Goal: Transaction & Acquisition: Purchase product/service

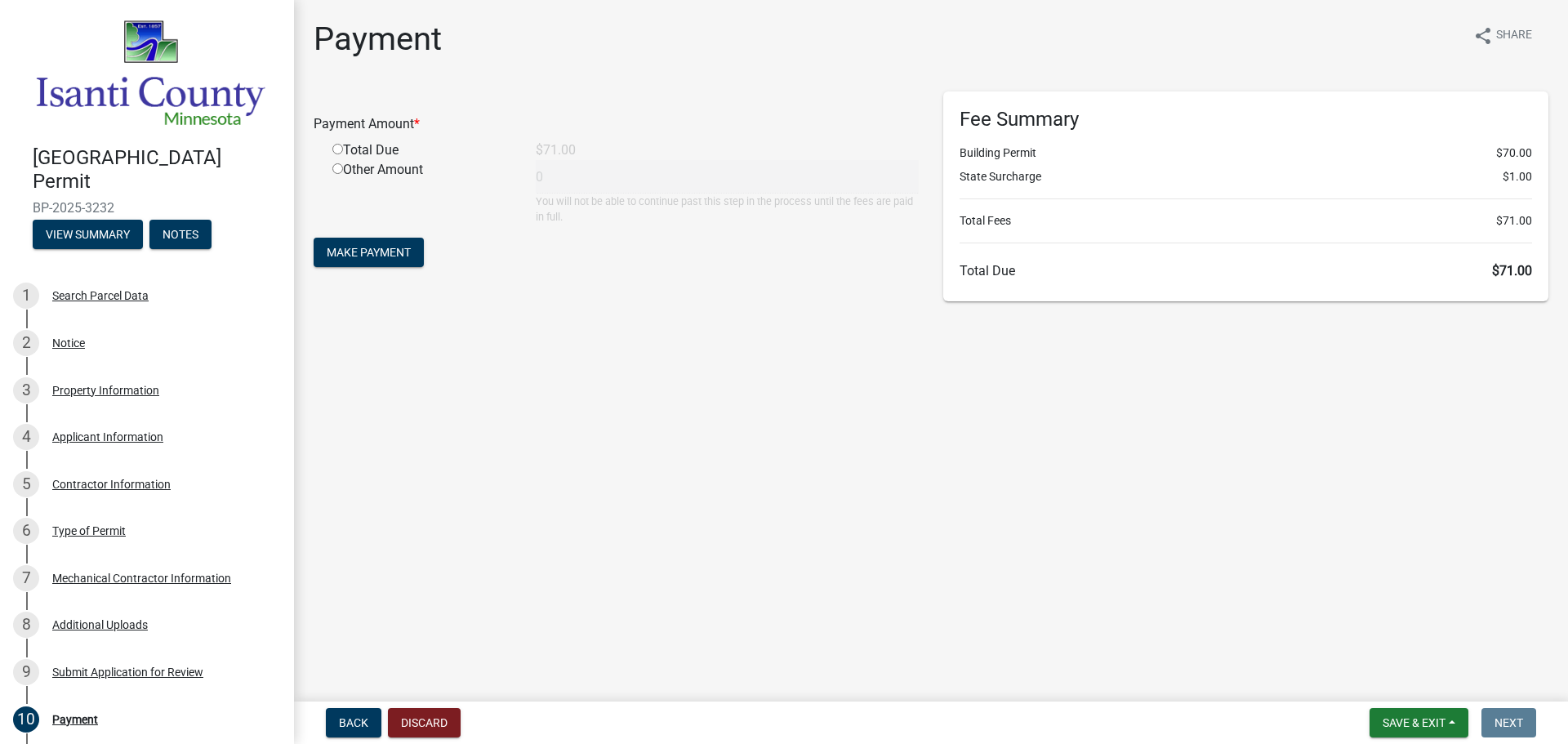
click at [362, 153] on div "Total Due" at bounding box center [422, 150] width 203 height 19
click at [331, 144] on div "Total Due" at bounding box center [422, 150] width 203 height 19
click at [342, 148] on div "Total Due" at bounding box center [422, 150] width 203 height 19
click at [338, 149] on input "radio" at bounding box center [338, 149] width 11 height 11
radio input "true"
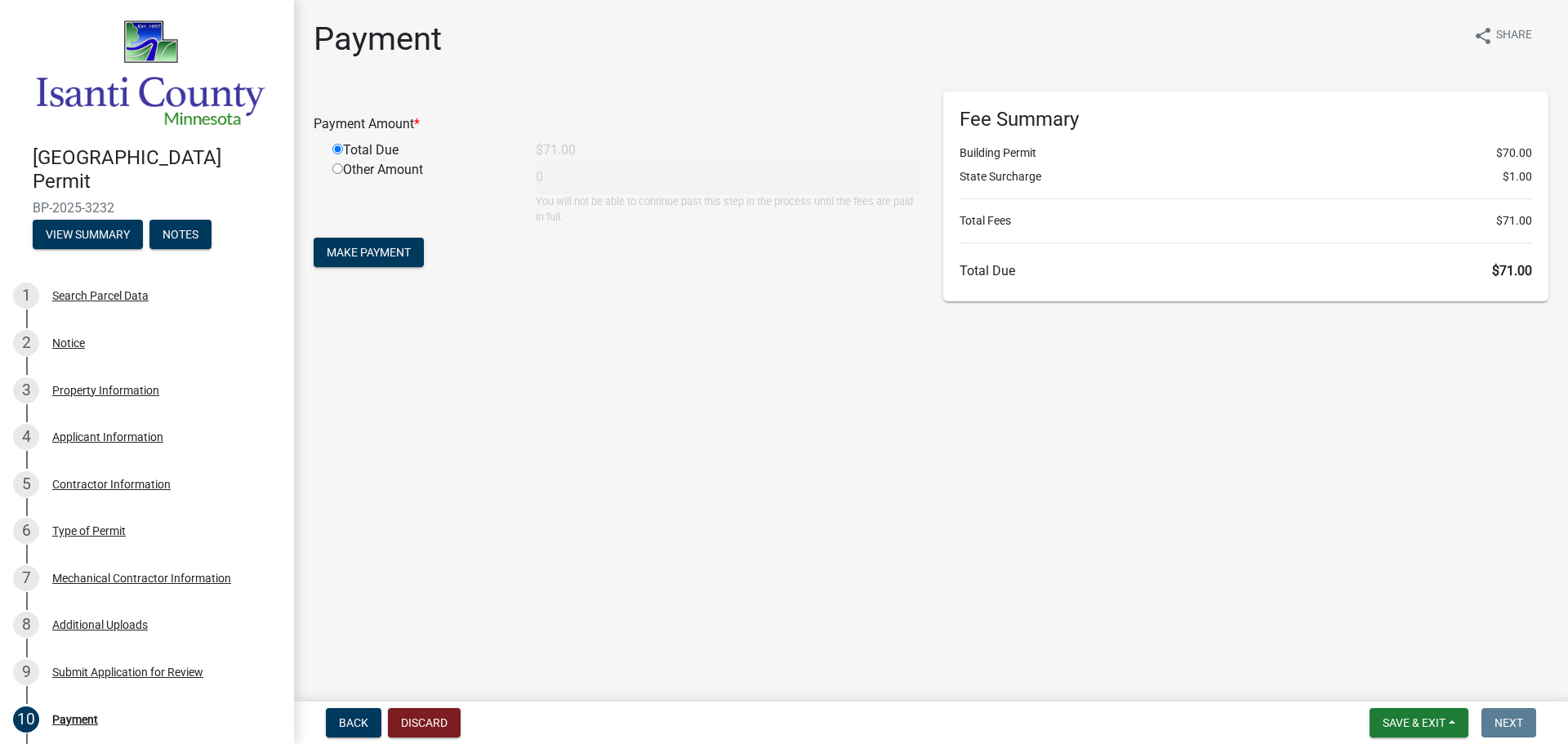
type input "71"
click at [369, 249] on span "Make Payment" at bounding box center [368, 252] width 84 height 13
